Goal: Transaction & Acquisition: Purchase product/service

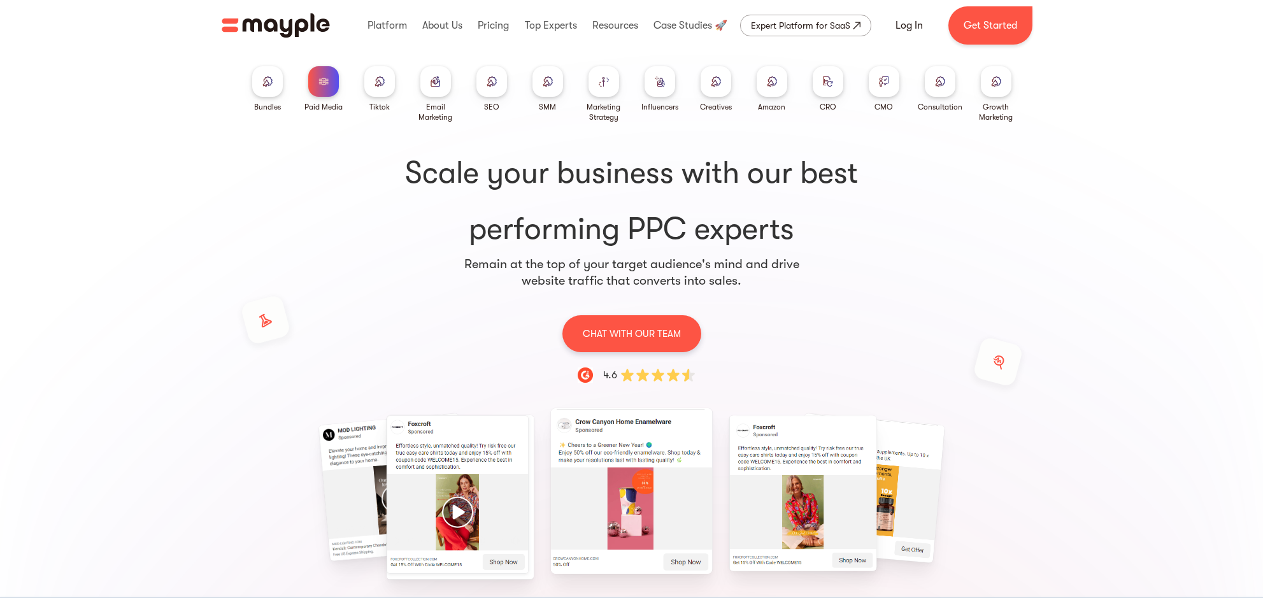
click at [330, 82] on div at bounding box center [323, 81] width 31 height 31
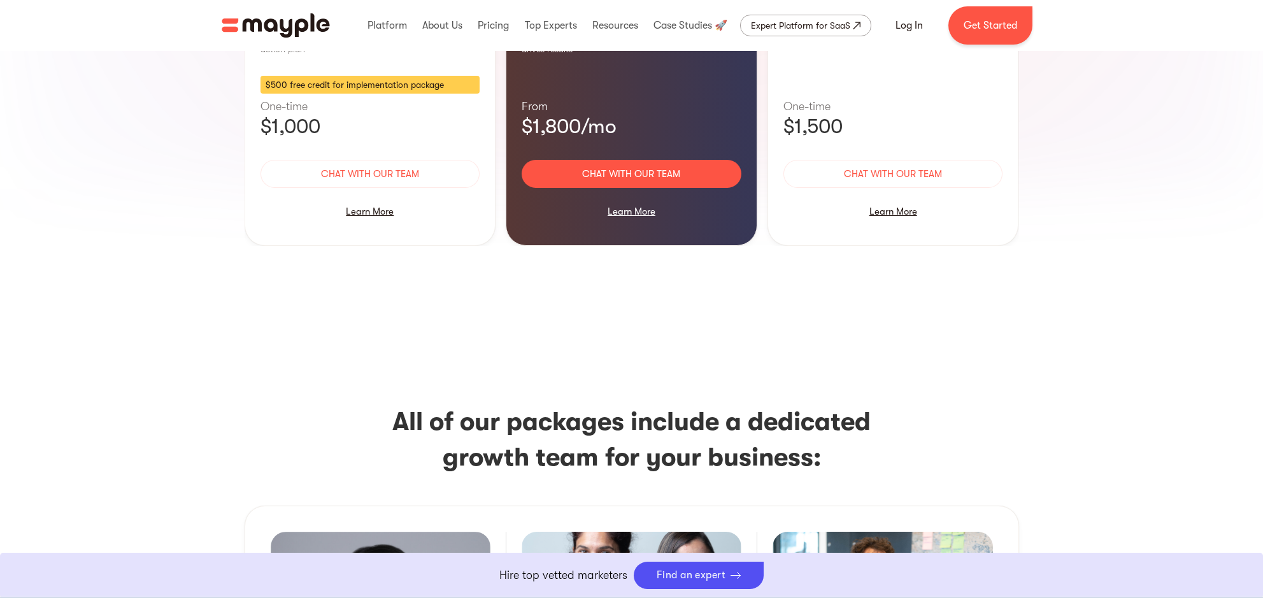
scroll to position [1324, 0]
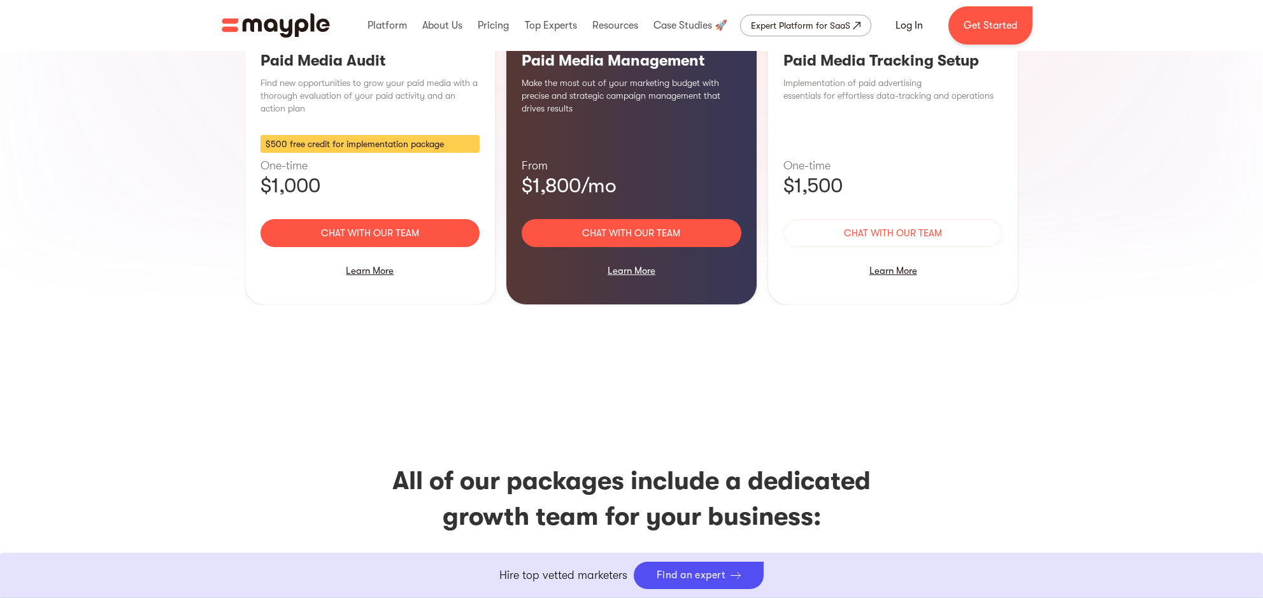
click at [373, 219] on link "Chat with our team" at bounding box center [371, 233] width 220 height 28
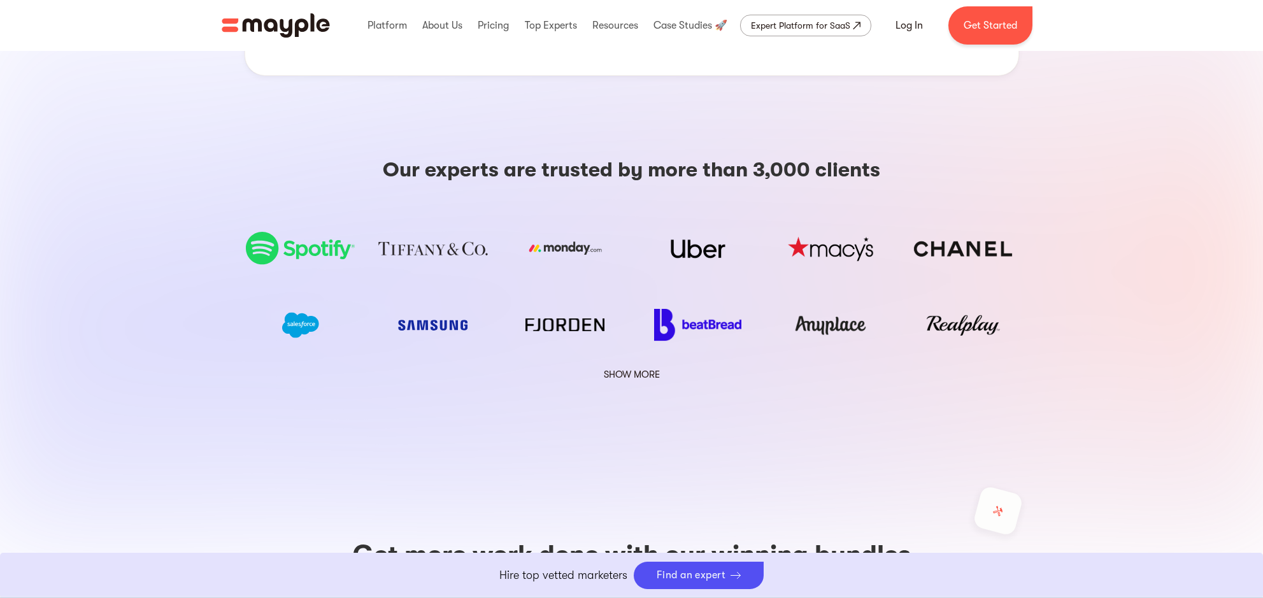
scroll to position [2107, 0]
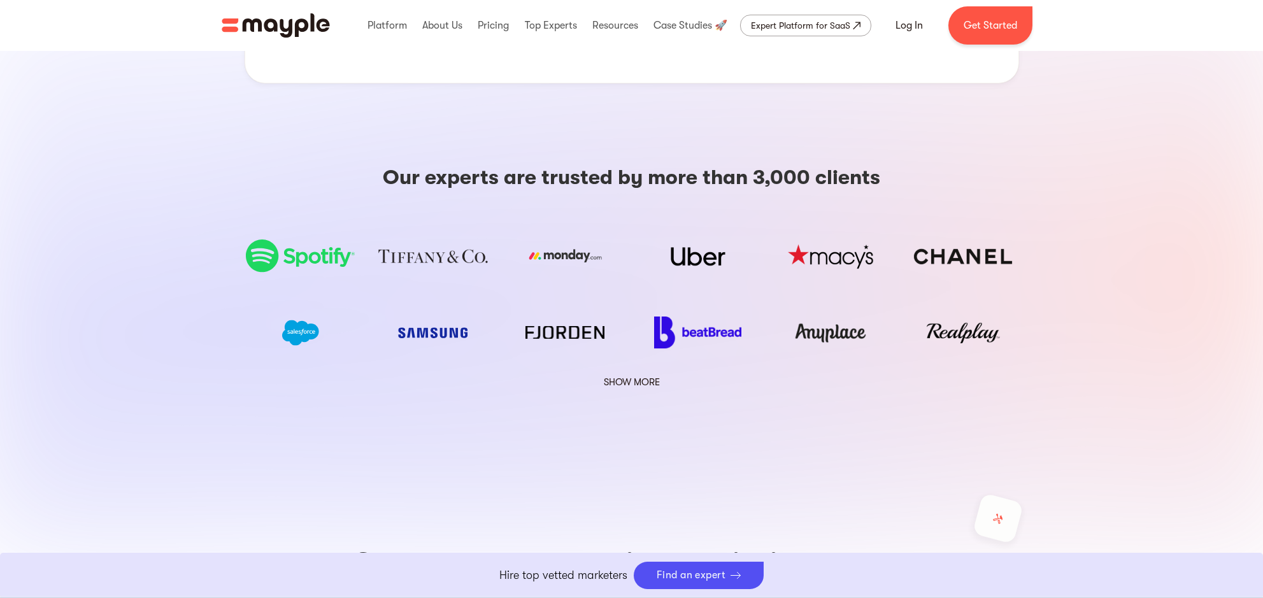
click at [613, 274] on div "Our experts are trusted by more than 3,000 clients SHOW MORE SHOW LESS" at bounding box center [632, 278] width 775 height 226
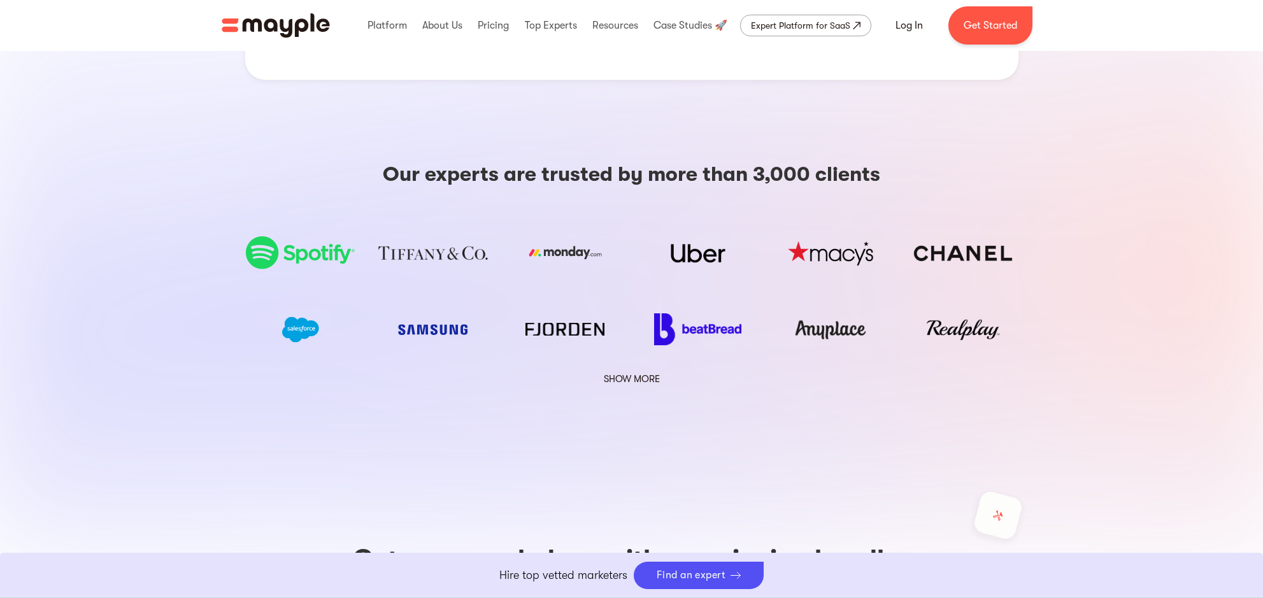
scroll to position [2109, 0]
click at [635, 372] on link "SHOW MORE" at bounding box center [632, 380] width 72 height 17
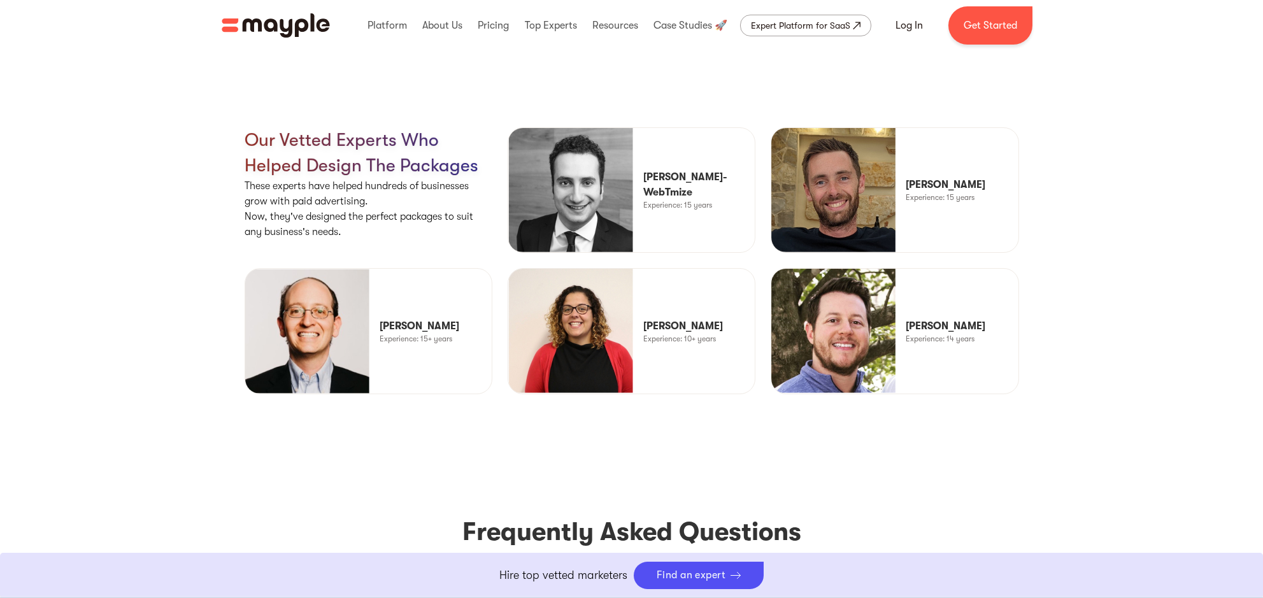
scroll to position [3518, 0]
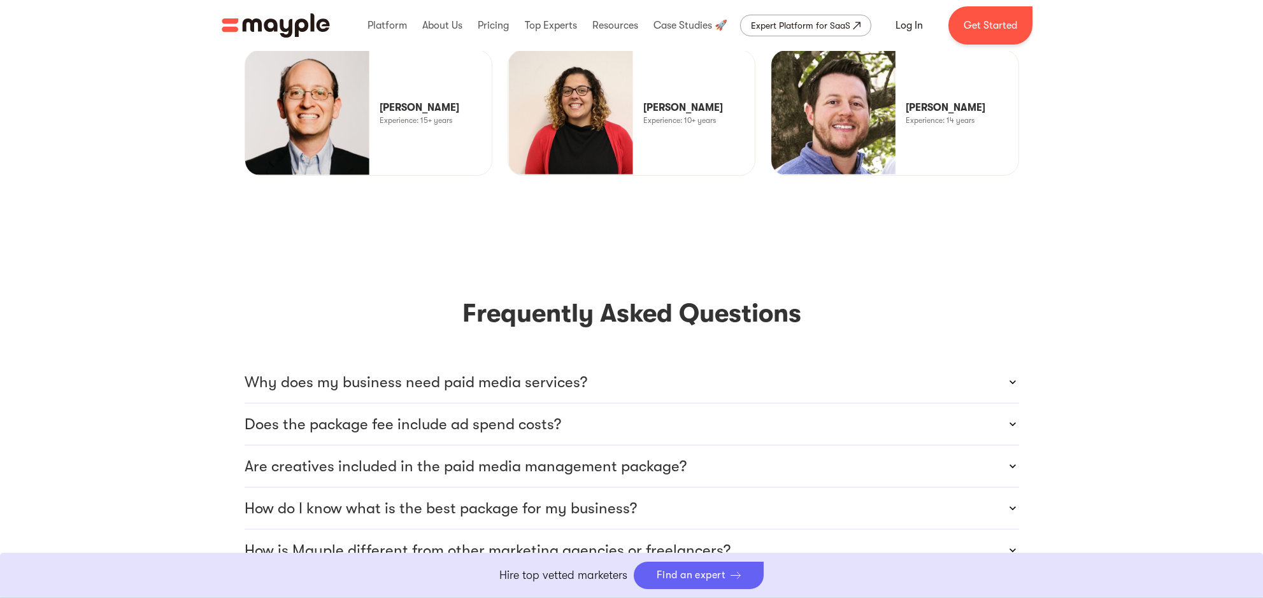
click at [725, 578] on div "Find an expert" at bounding box center [691, 576] width 69 height 12
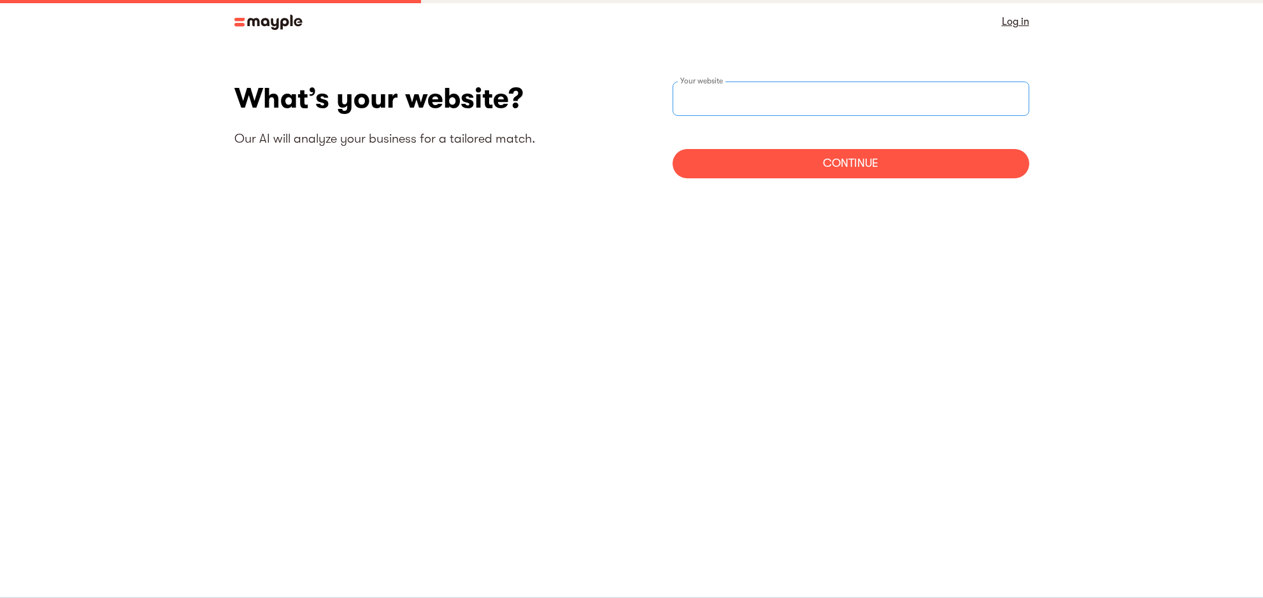
click at [931, 96] on input "websiteStep" at bounding box center [851, 99] width 357 height 34
